Goal: Task Accomplishment & Management: Complete application form

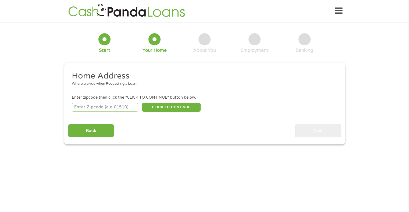
click at [111, 108] on input "number" at bounding box center [105, 107] width 66 height 9
type input "28214"
click at [154, 104] on button "CLICK TO CONTINUE" at bounding box center [171, 107] width 59 height 9
type input "28214"
type input "Charlotte"
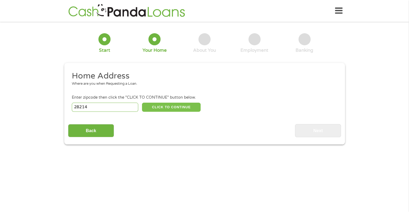
select select "[US_STATE]"
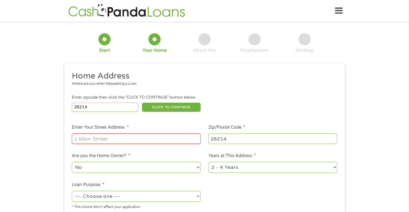
click at [135, 143] on input "Enter Your Street Address *" at bounding box center [136, 139] width 129 height 10
type input "[STREET_ADDRESS]"
select select "60months"
select select "paybills"
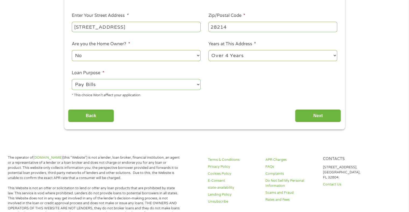
scroll to position [122, 0]
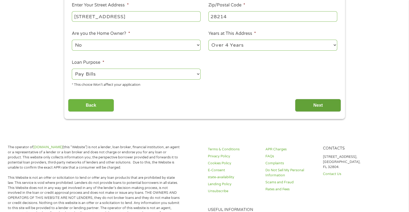
click at [306, 102] on input "Next" at bounding box center [318, 105] width 46 height 13
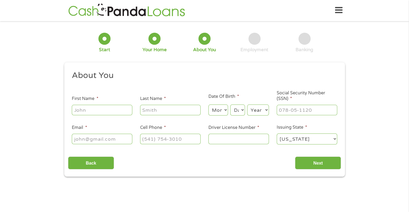
scroll to position [0, 0]
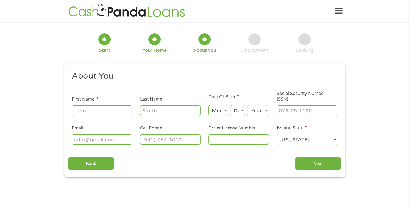
click at [113, 111] on input "First Name *" at bounding box center [102, 111] width 60 height 10
type input "amber"
type input "[PERSON_NAME]"
click at [219, 109] on select "Month 1 2 3 4 5 6 7 8 9 10 11 12" at bounding box center [218, 110] width 20 height 11
select select "4"
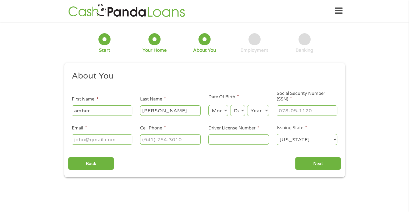
click at [208, 106] on select "Month 1 2 3 4 5 6 7 8 9 10 11 12" at bounding box center [218, 110] width 20 height 11
select select "28"
select select "1991"
type input "238-71-4048"
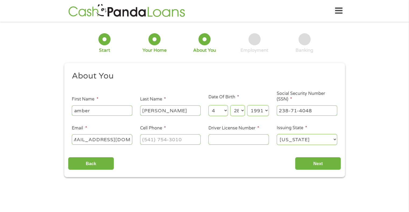
type input "[EMAIL_ADDRESS][DOMAIN_NAME]"
type input "[PHONE_NUMBER]"
type input "33924849"
click at [295, 157] on input "Next" at bounding box center [318, 163] width 46 height 13
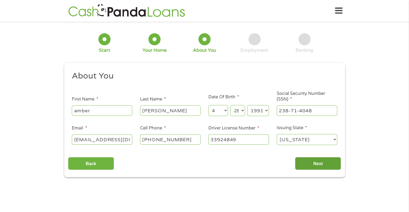
click at [316, 161] on input "Next" at bounding box center [318, 163] width 46 height 13
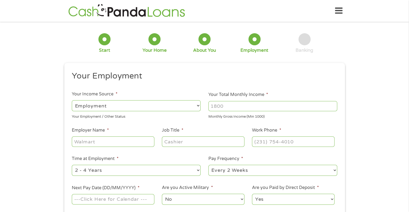
scroll to position [2, 2]
click at [231, 102] on input "Your Total Monthly Income *" at bounding box center [272, 106] width 129 height 10
type input "3500"
click at [105, 146] on input "Employer Name *" at bounding box center [113, 142] width 82 height 10
type input "Bio-nomic Services, Inc."
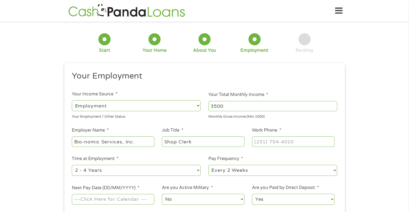
type input "Shop Clerk"
type input "[PHONE_NUMBER]"
select select "24months"
select select "weekly"
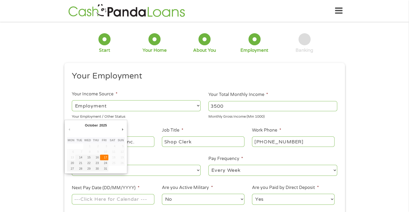
type input "[DATE]"
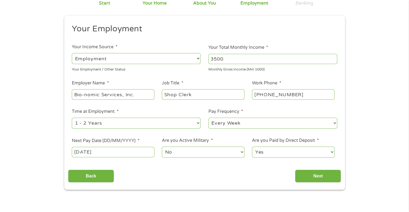
scroll to position [81, 0]
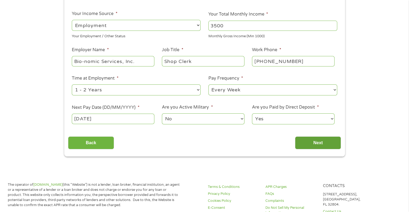
click at [313, 145] on input "Next" at bounding box center [318, 143] width 46 height 13
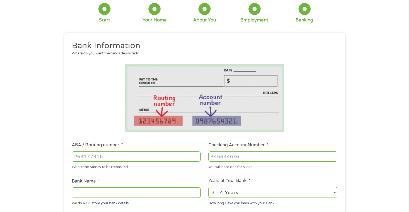
scroll to position [54, 0]
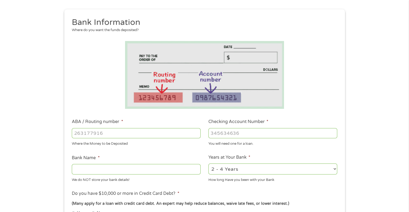
click at [131, 136] on input "ABA / Routing number *" at bounding box center [136, 133] width 129 height 10
type input "053112592"
type input "WOODFOREST NATIONAL BANK"
type input "053112592"
type input "1831486293"
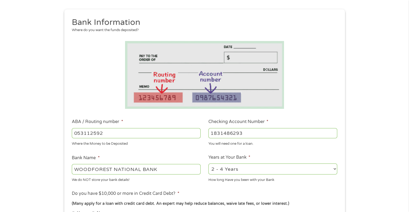
click at [247, 168] on select "2 - 4 Years 6 - 12 Months 1 - 2 Years Over 4 Years" at bounding box center [272, 169] width 129 height 11
click at [208, 164] on select "2 - 4 Years 6 - 12 Months 1 - 2 Years Over 4 Years" at bounding box center [272, 169] width 129 height 11
click at [288, 154] on ul "Bank Information Where do you want the funds deposited? ABA / Routing number * …" at bounding box center [204, 151] width 273 height 268
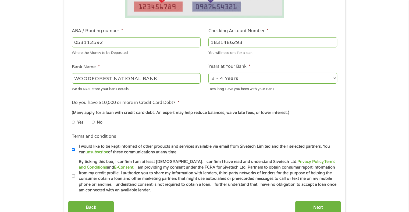
scroll to position [188, 0]
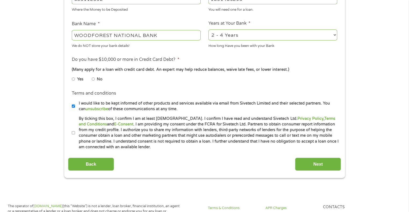
click at [93, 80] on input "No" at bounding box center [93, 79] width 3 height 9
radio input "true"
drag, startPoint x: 73, startPoint y: 134, endPoint x: 79, endPoint y: 139, distance: 7.8
click at [74, 134] on input "By ticking this box, I confirm I am at least [DEMOGRAPHIC_DATA]. I confirm I ha…" at bounding box center [73, 133] width 3 height 9
checkbox input "true"
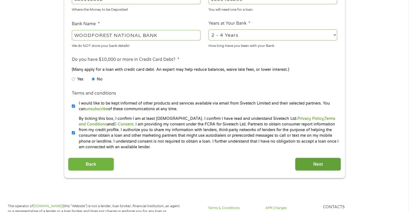
click at [307, 164] on input "Next" at bounding box center [318, 164] width 46 height 13
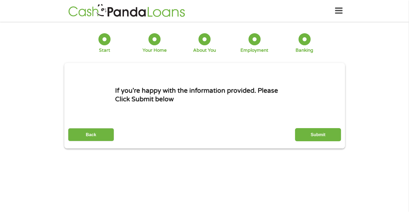
scroll to position [0, 0]
click at [329, 135] on input "Submit" at bounding box center [318, 134] width 46 height 13
